Goal: Information Seeking & Learning: Check status

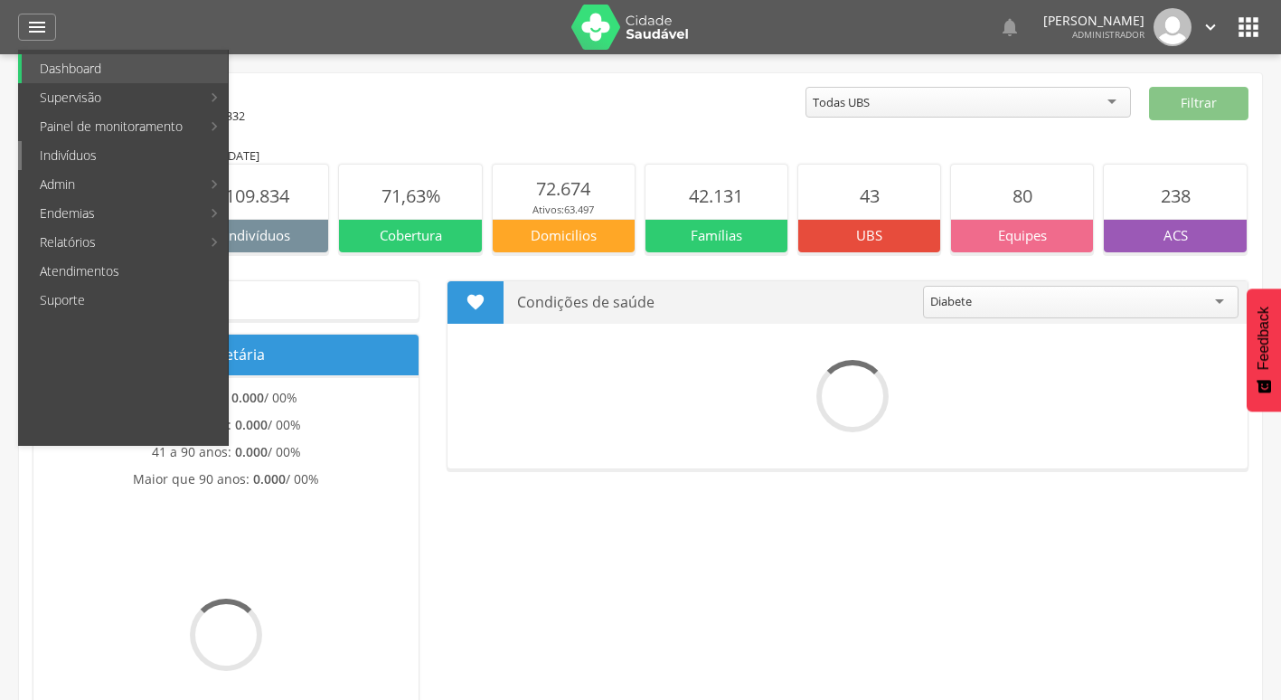
click at [117, 163] on link "Indivíduos" at bounding box center [125, 155] width 206 height 29
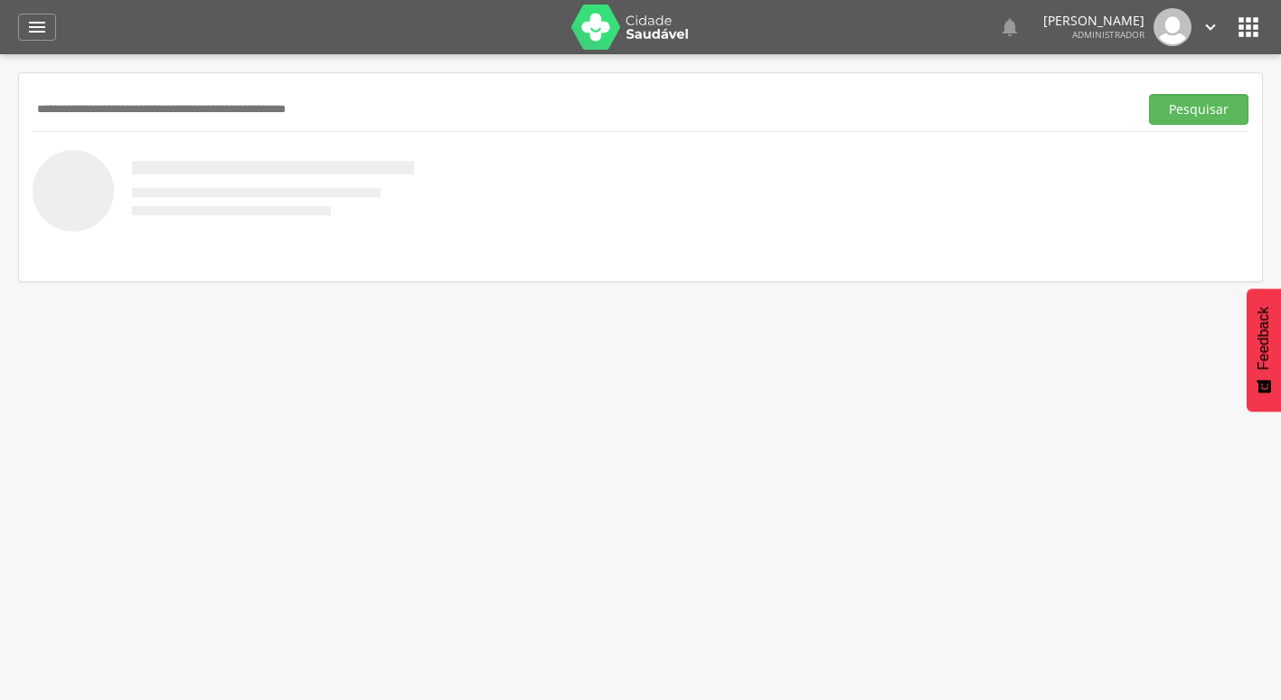
click at [240, 113] on input "text" at bounding box center [582, 109] width 1098 height 31
type input "**********"
click at [1149, 94] on button "Pesquisar" at bounding box center [1198, 109] width 99 height 31
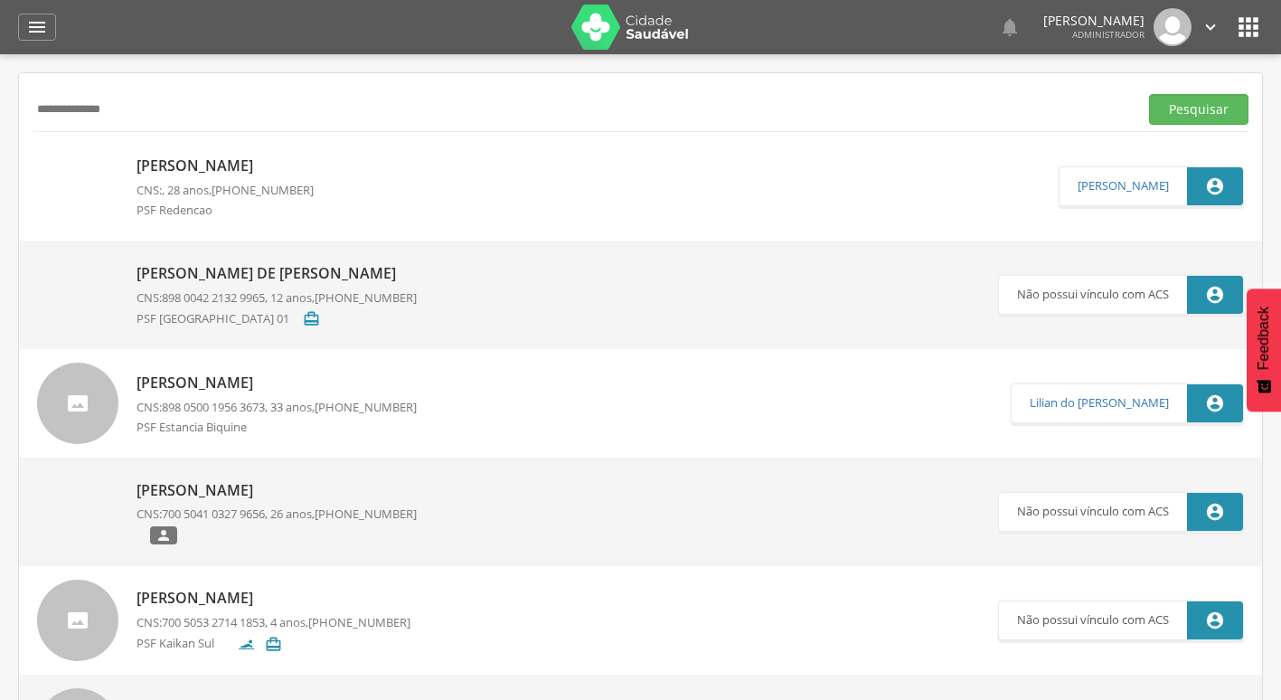
click at [203, 163] on p "Álvaro Gabriel Ribeiro Pereira" at bounding box center [224, 165] width 177 height 21
type input "**********"
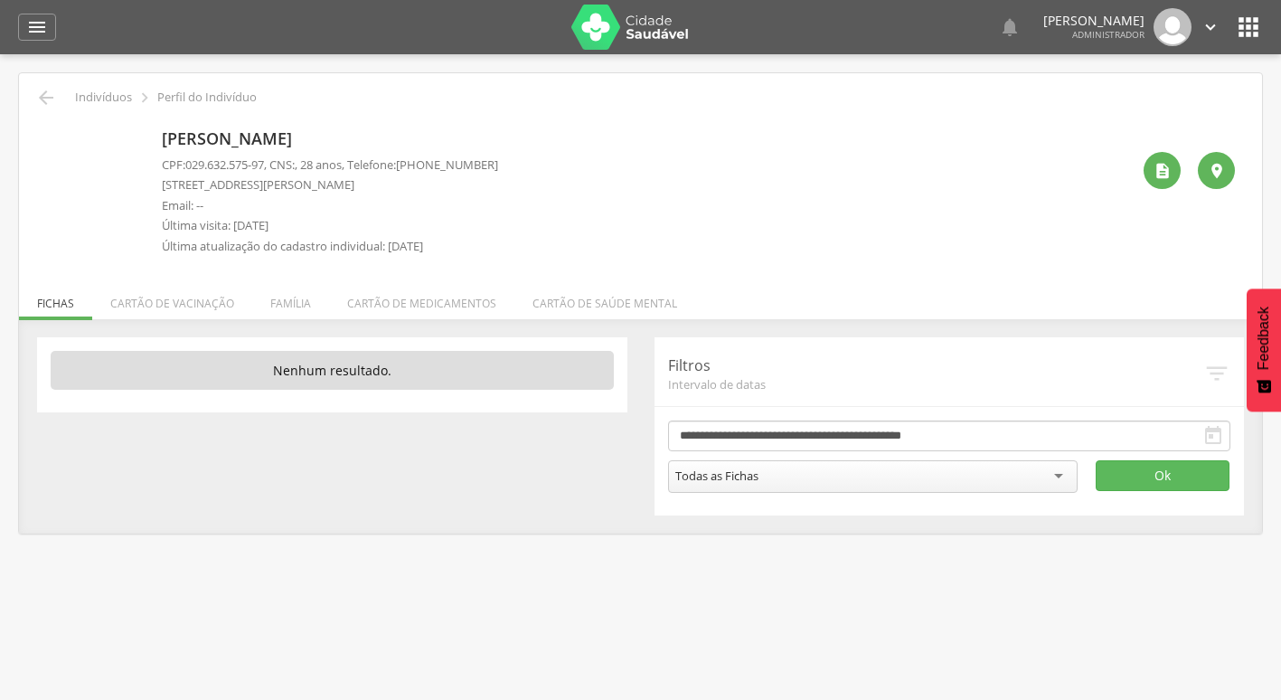
click at [46, 132] on img at bounding box center [46, 132] width 0 height 0
click at [164, 312] on li "Cartão de vacinação" at bounding box center [172, 298] width 160 height 42
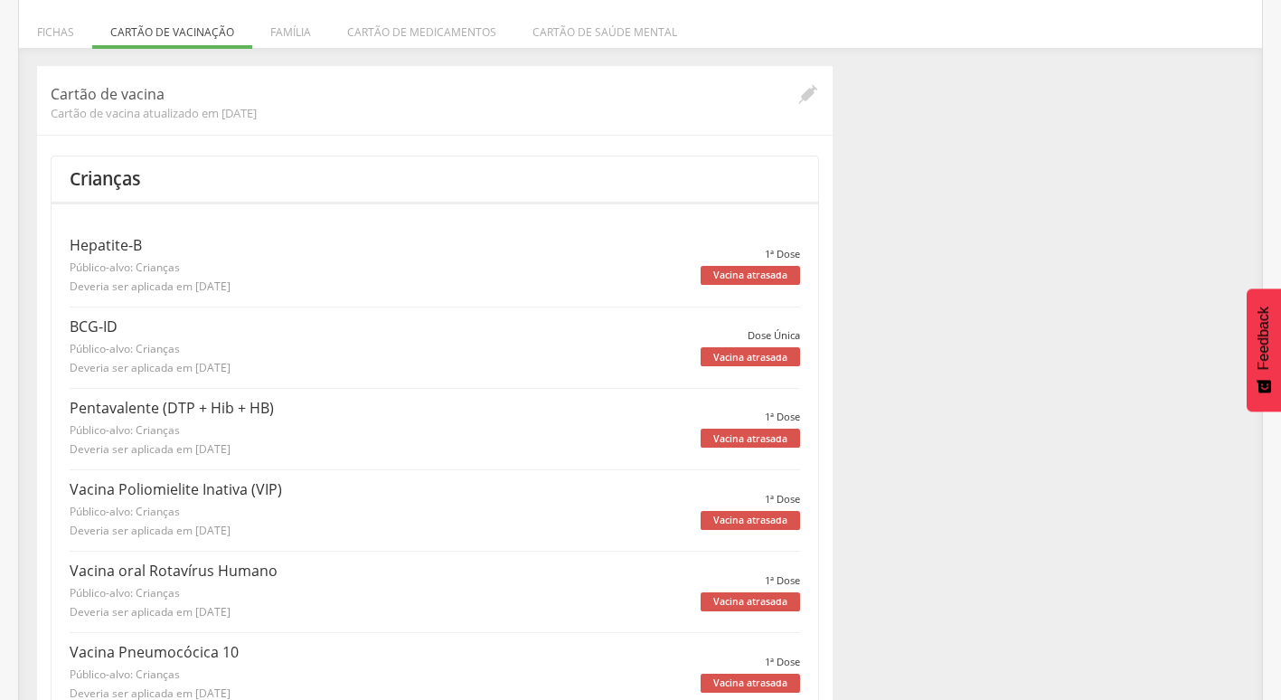
scroll to position [181, 0]
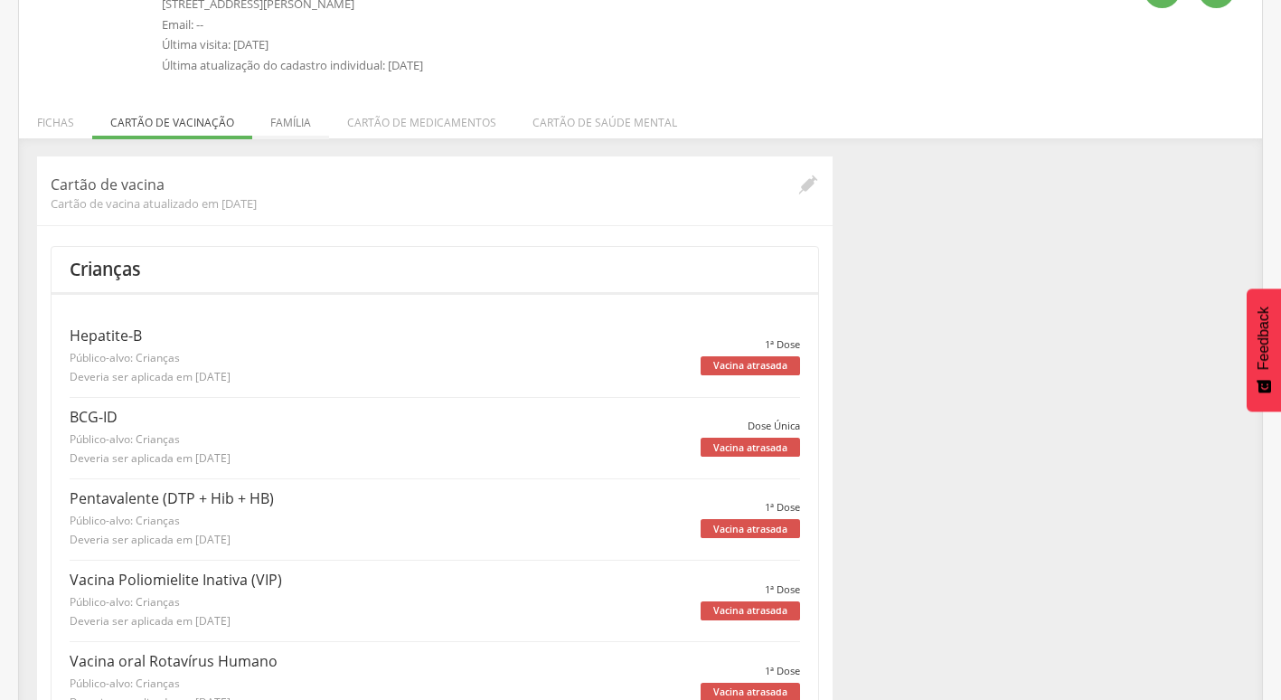
click at [310, 116] on li "Família" at bounding box center [290, 118] width 77 height 42
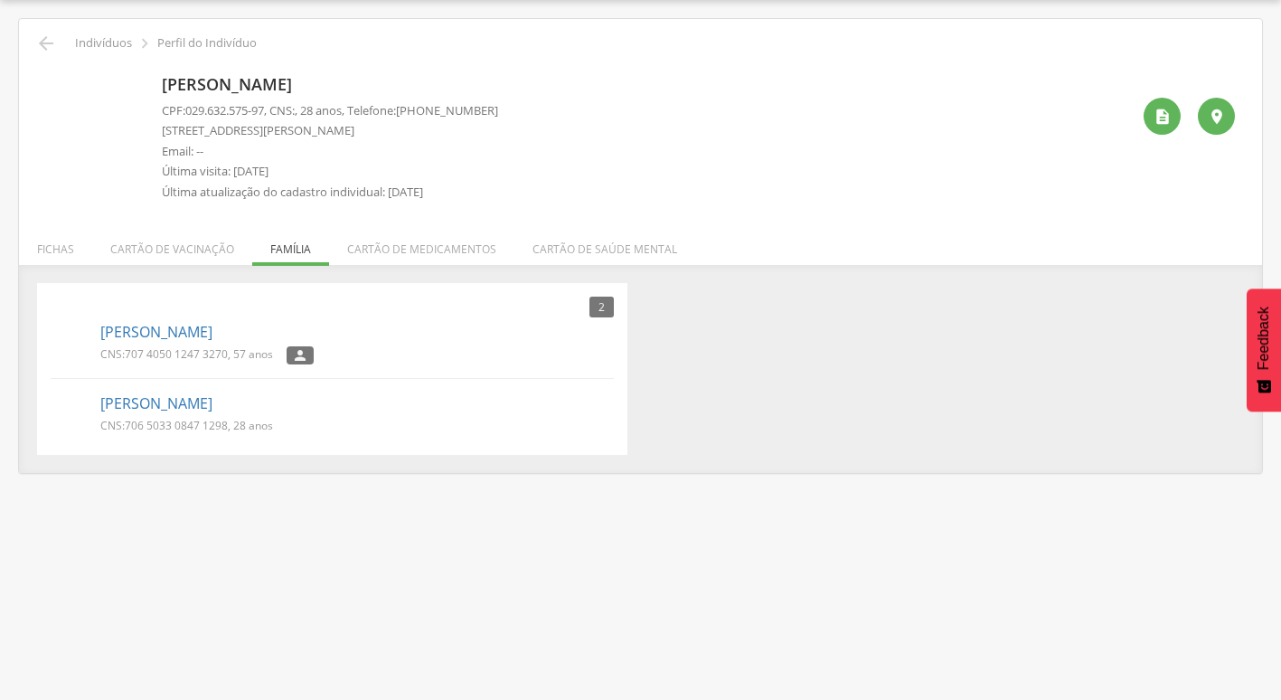
scroll to position [54, 0]
click at [136, 400] on link "Acsa de Almeida Ferreira" at bounding box center [156, 403] width 112 height 21
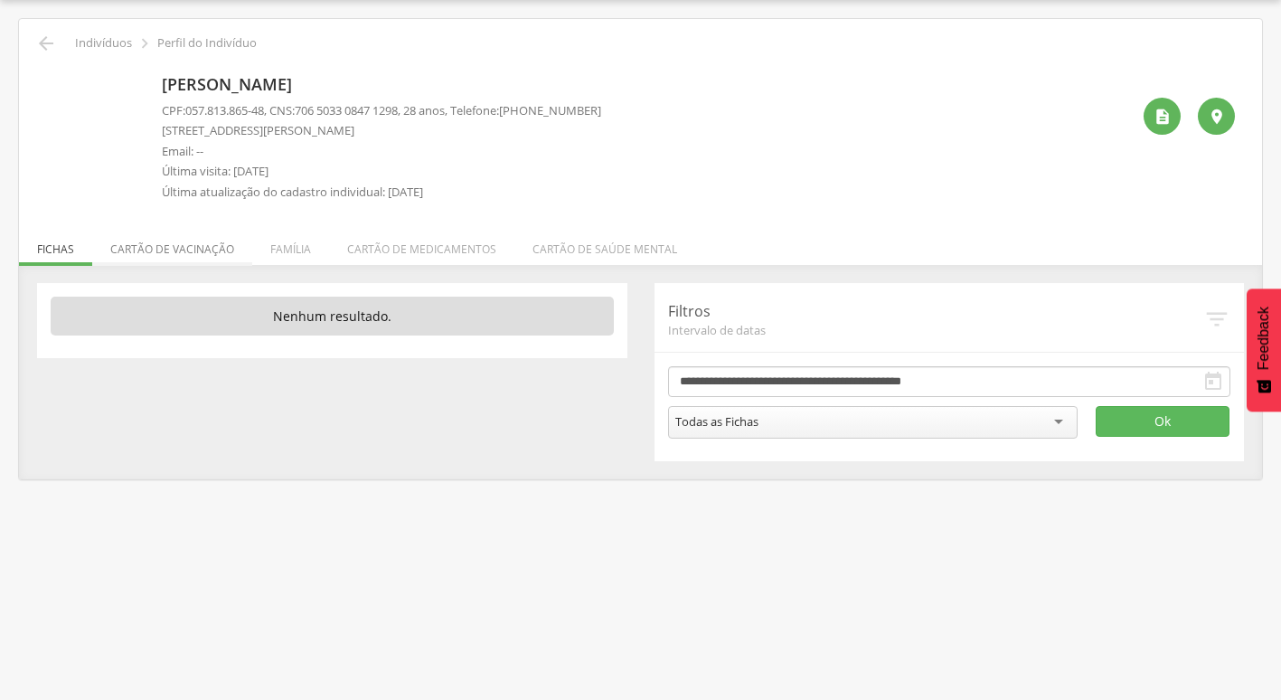
click at [169, 252] on li "Cartão de vacinação" at bounding box center [172, 244] width 160 height 42
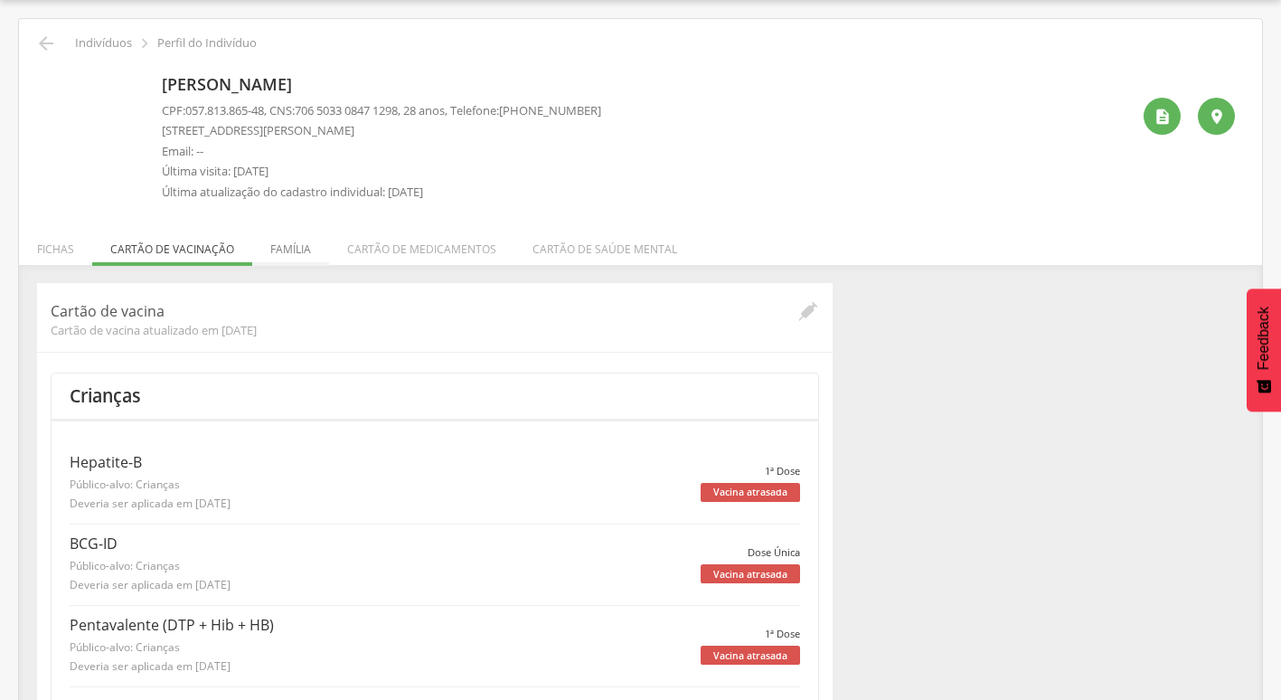
click at [285, 248] on li "Família" at bounding box center [290, 244] width 77 height 42
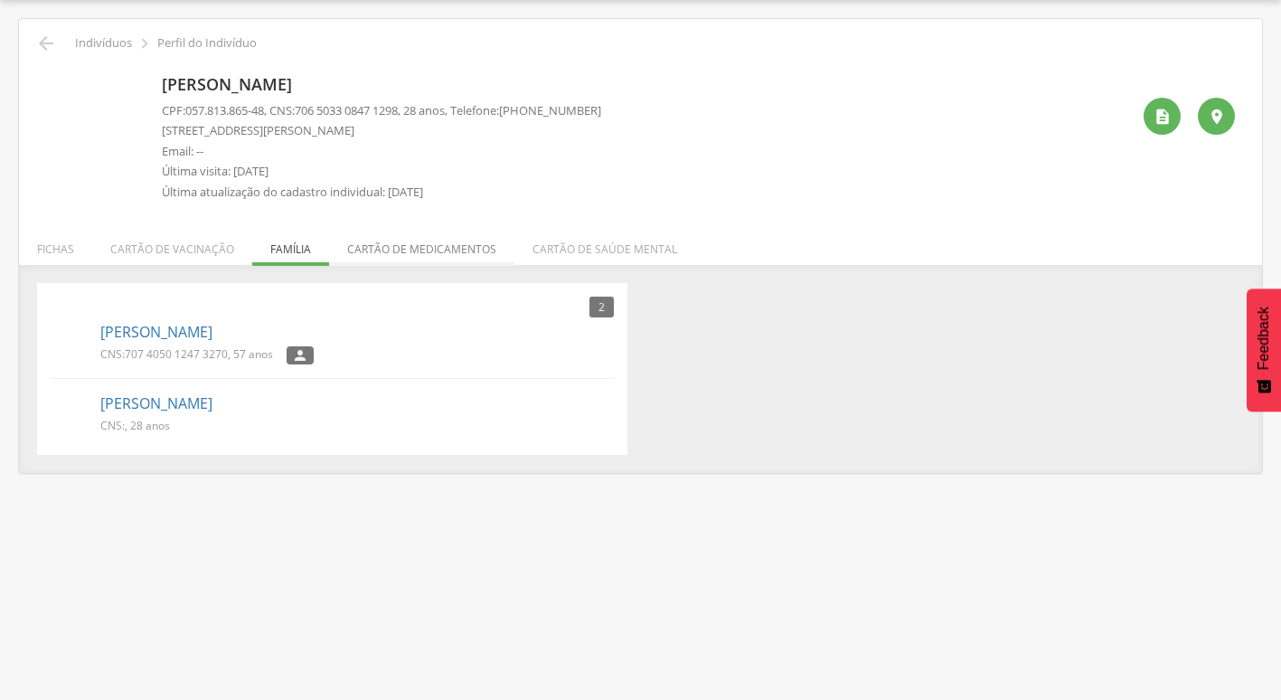
click at [399, 250] on li "Cartão de medicamentos" at bounding box center [421, 244] width 185 height 42
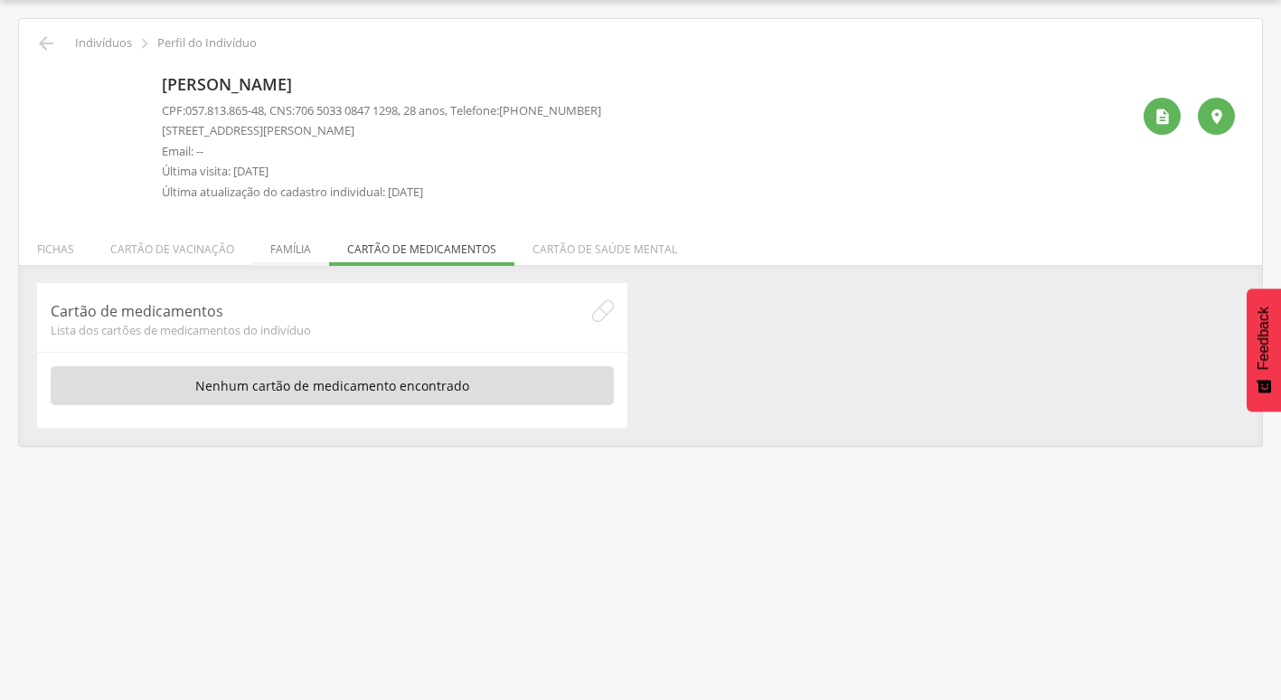
click at [273, 249] on li "Família" at bounding box center [290, 244] width 77 height 42
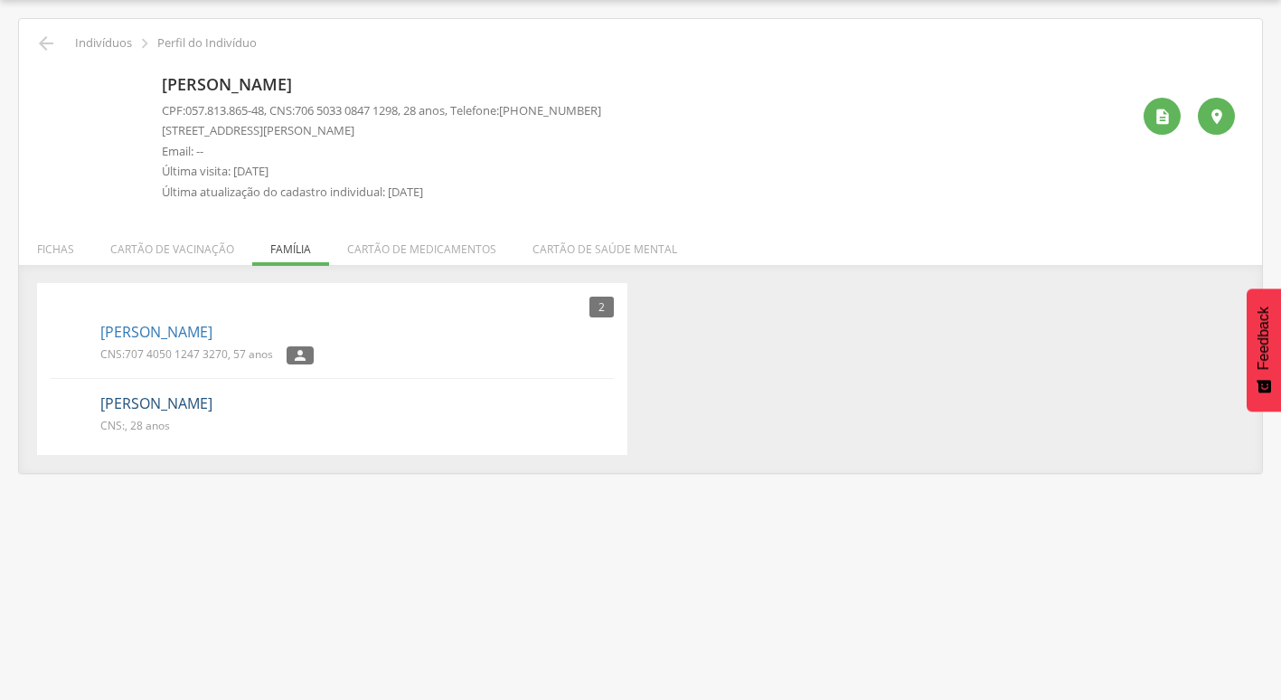
click at [191, 401] on link "Álvaro Gabriel Ribeiro Pereira" at bounding box center [156, 403] width 112 height 21
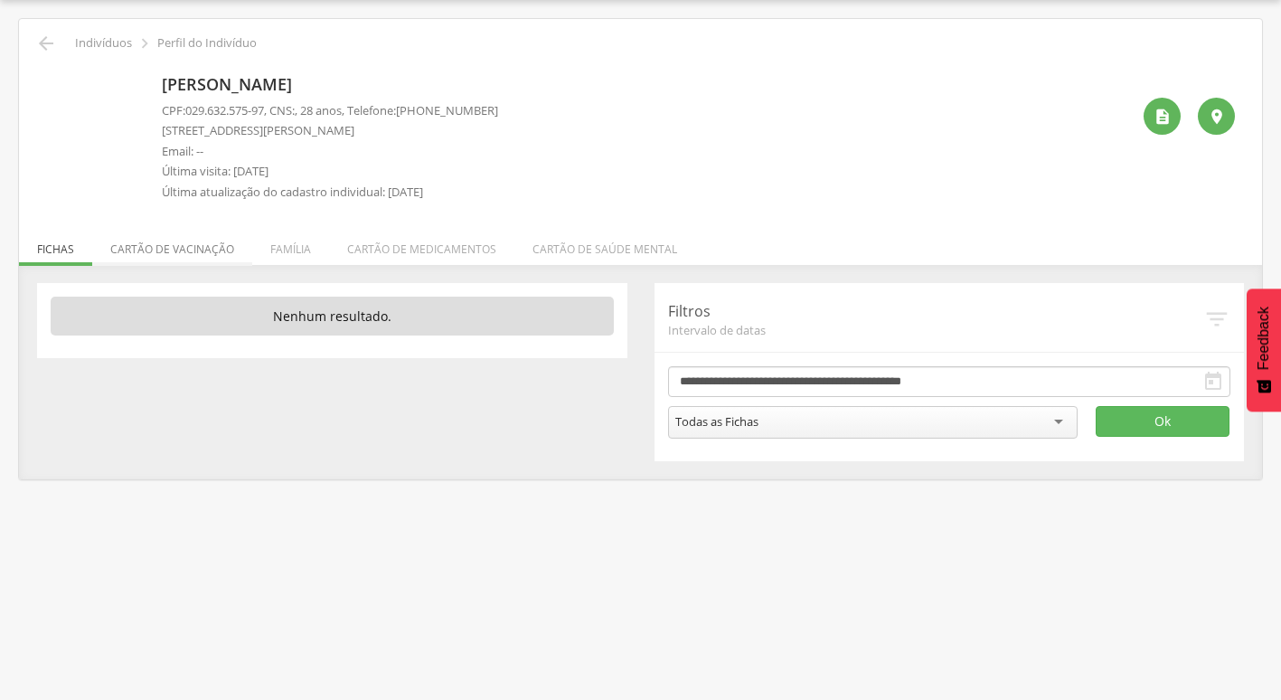
click at [207, 239] on li "Cartão de vacinação" at bounding box center [172, 244] width 160 height 42
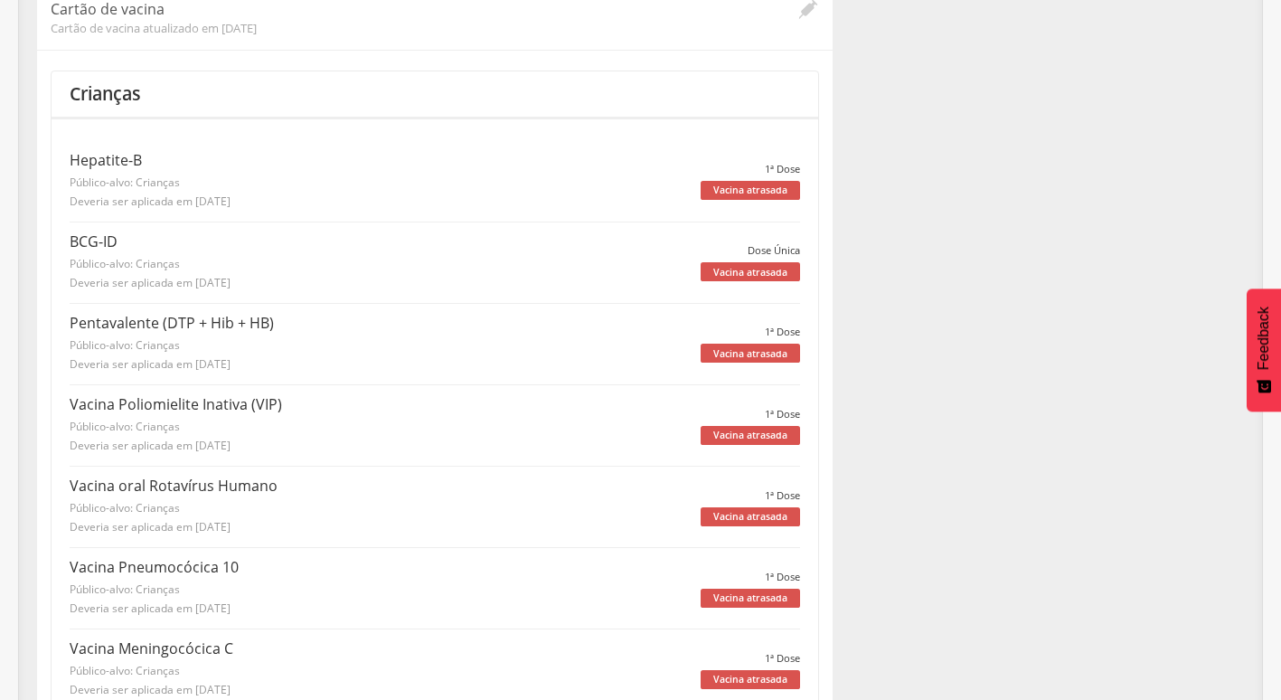
scroll to position [54, 0]
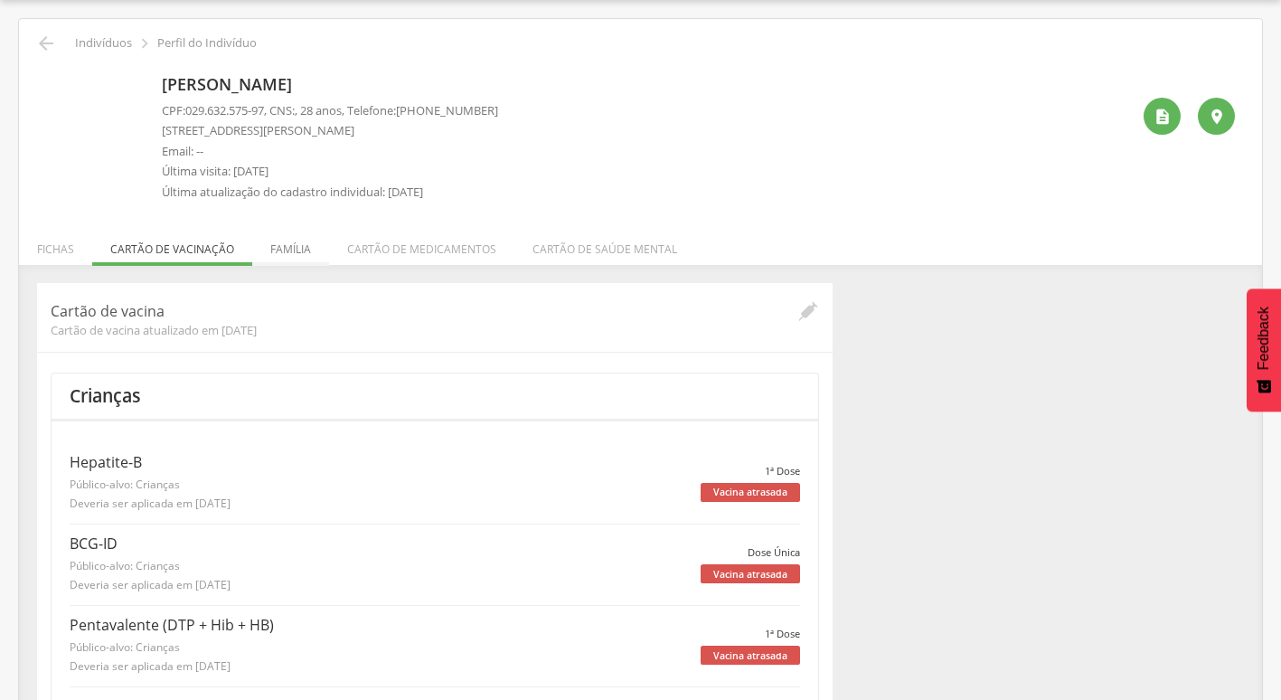
click at [268, 251] on li "Família" at bounding box center [290, 244] width 77 height 42
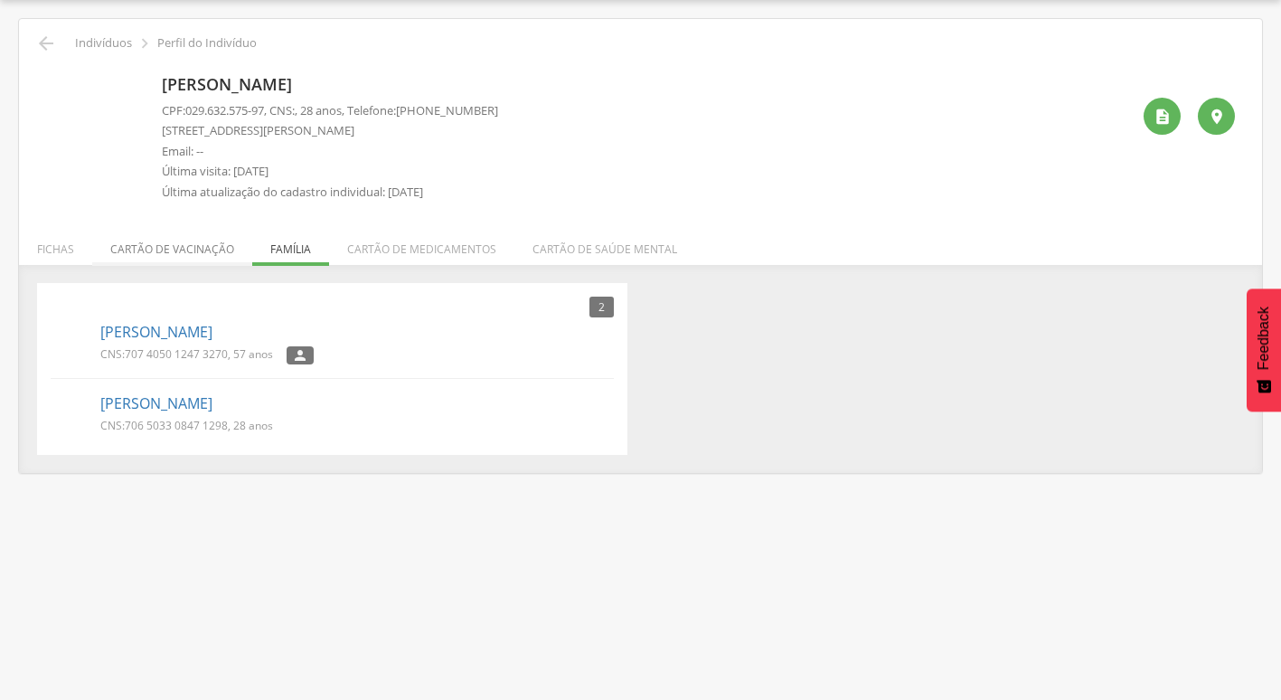
click at [218, 244] on li "Cartão de vacinação" at bounding box center [172, 244] width 160 height 42
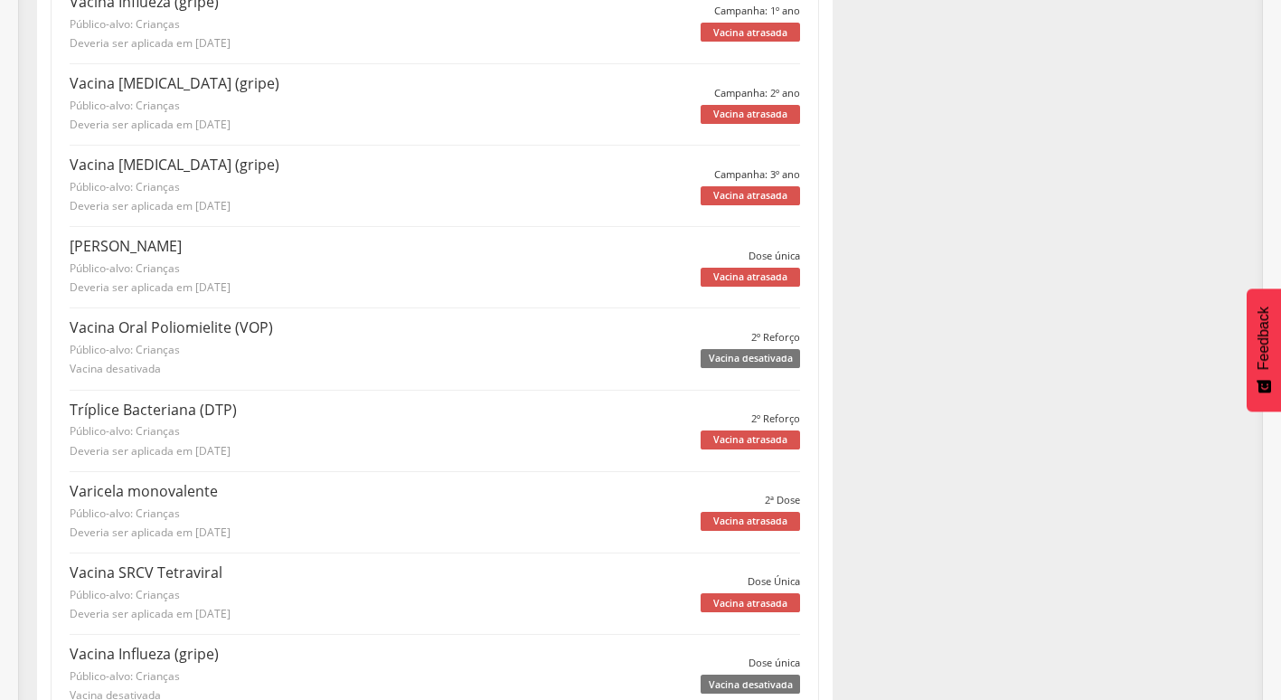
scroll to position [0, 0]
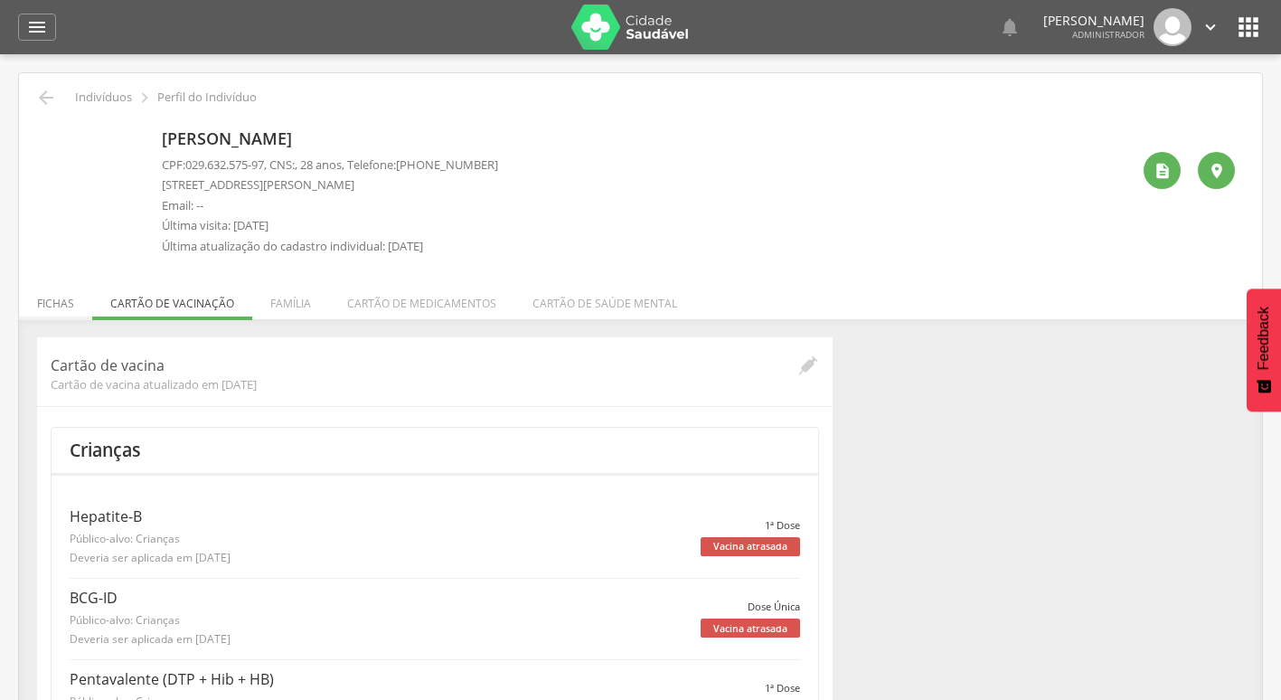
click at [84, 295] on li "Fichas" at bounding box center [55, 298] width 73 height 42
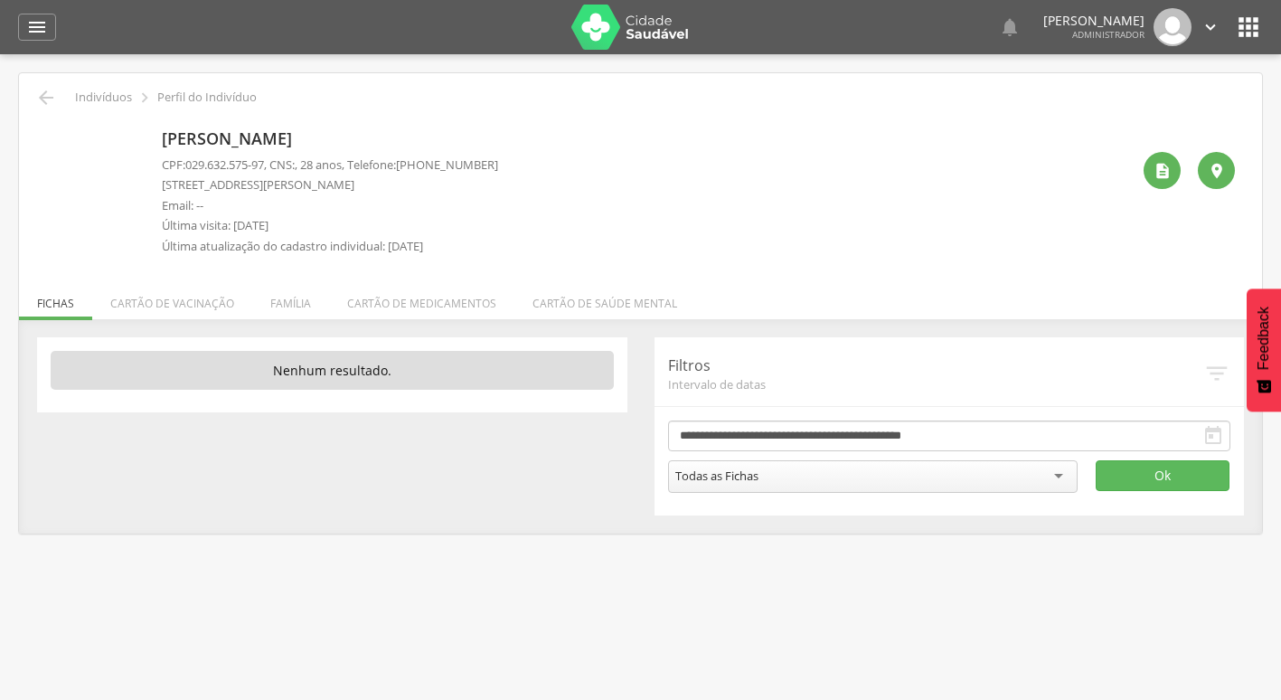
click at [647, 39] on img at bounding box center [629, 27] width 117 height 45
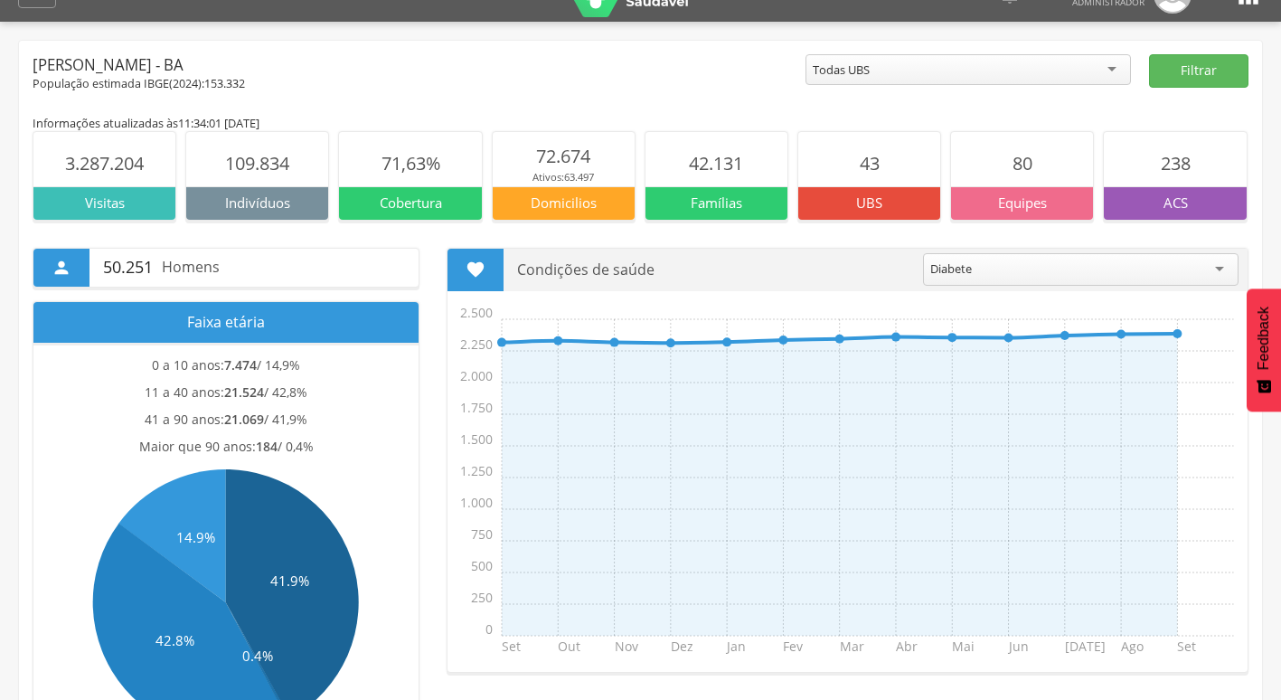
scroll to position [90, 0]
